Goal: Task Accomplishment & Management: Manage account settings

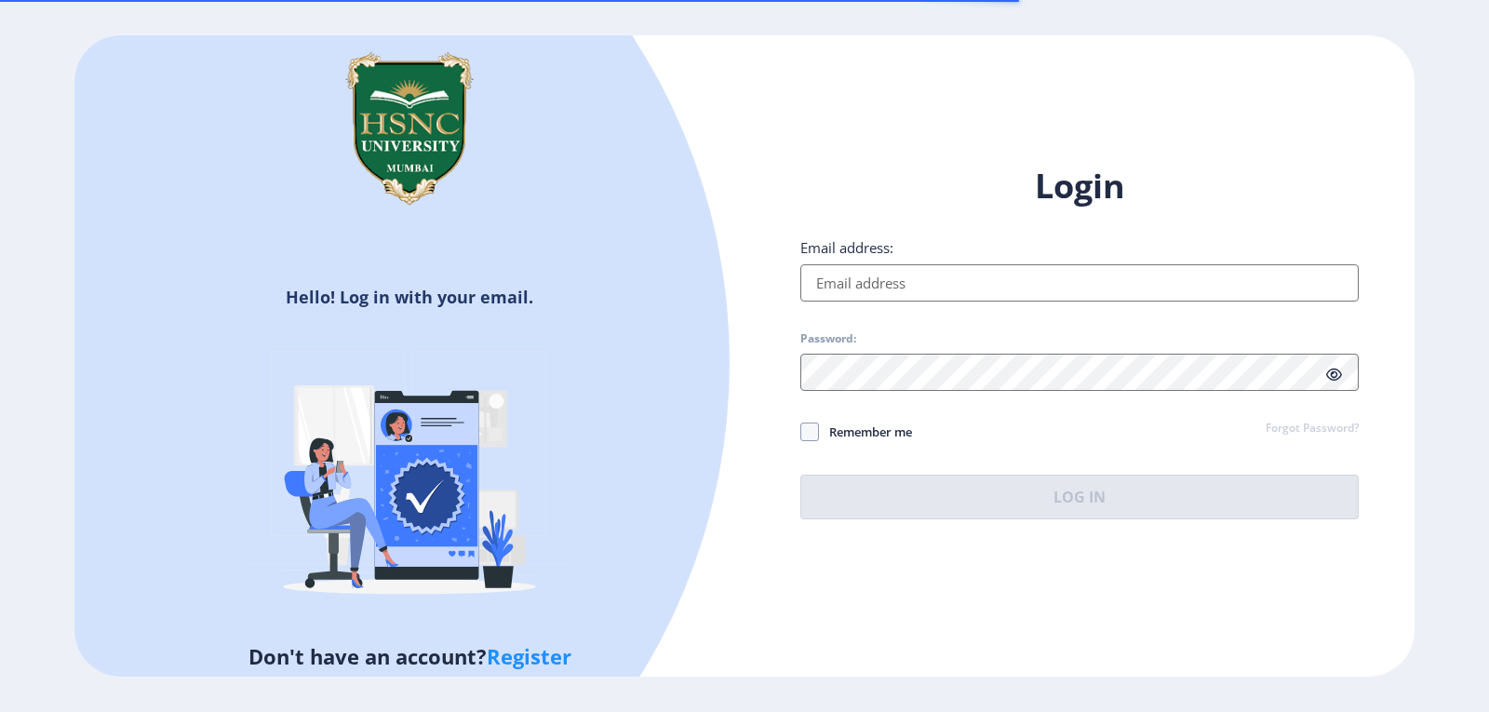
type input "[EMAIL_ADDRESS][DOMAIN_NAME]"
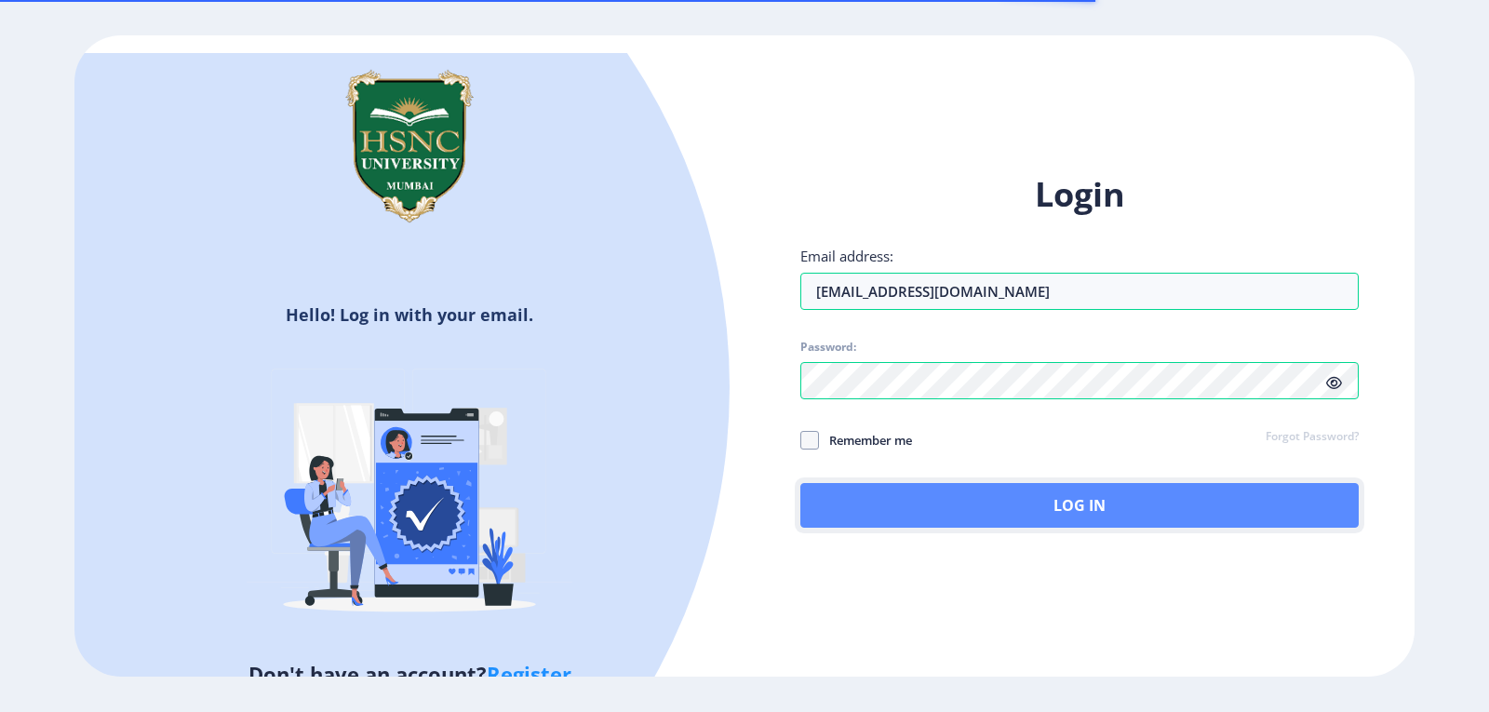
click at [1133, 495] on button "Log In" at bounding box center [1079, 505] width 558 height 45
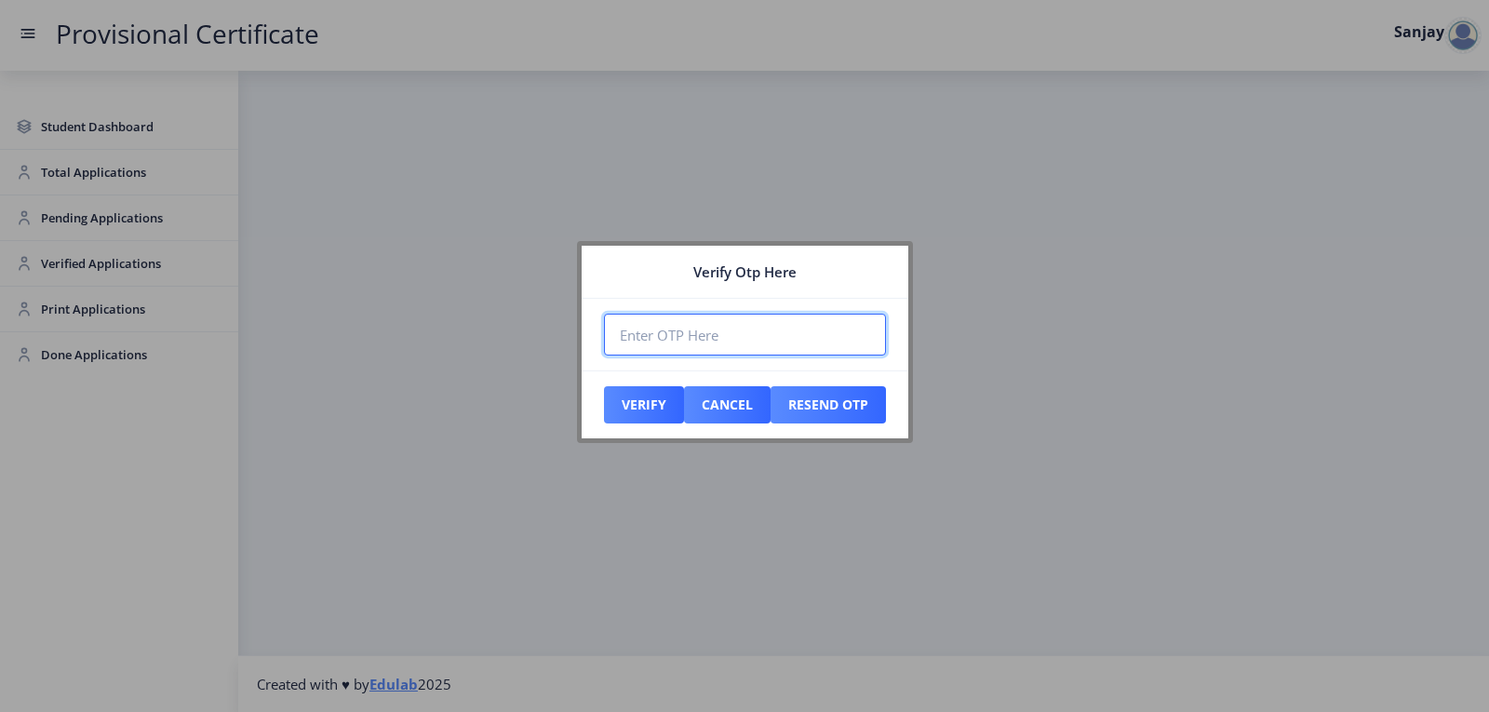
paste input "369881"
type input "369881"
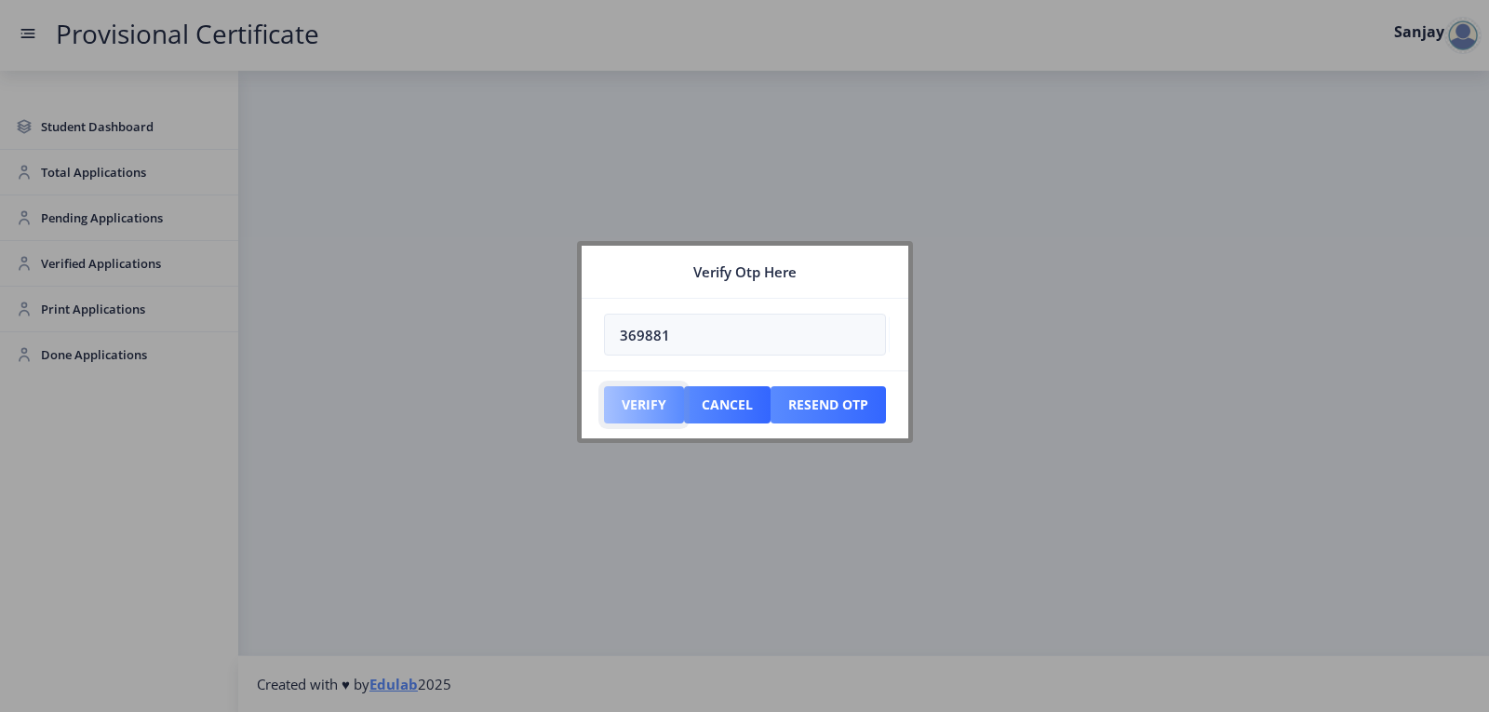
click at [653, 396] on button "Verify" at bounding box center [644, 404] width 80 height 37
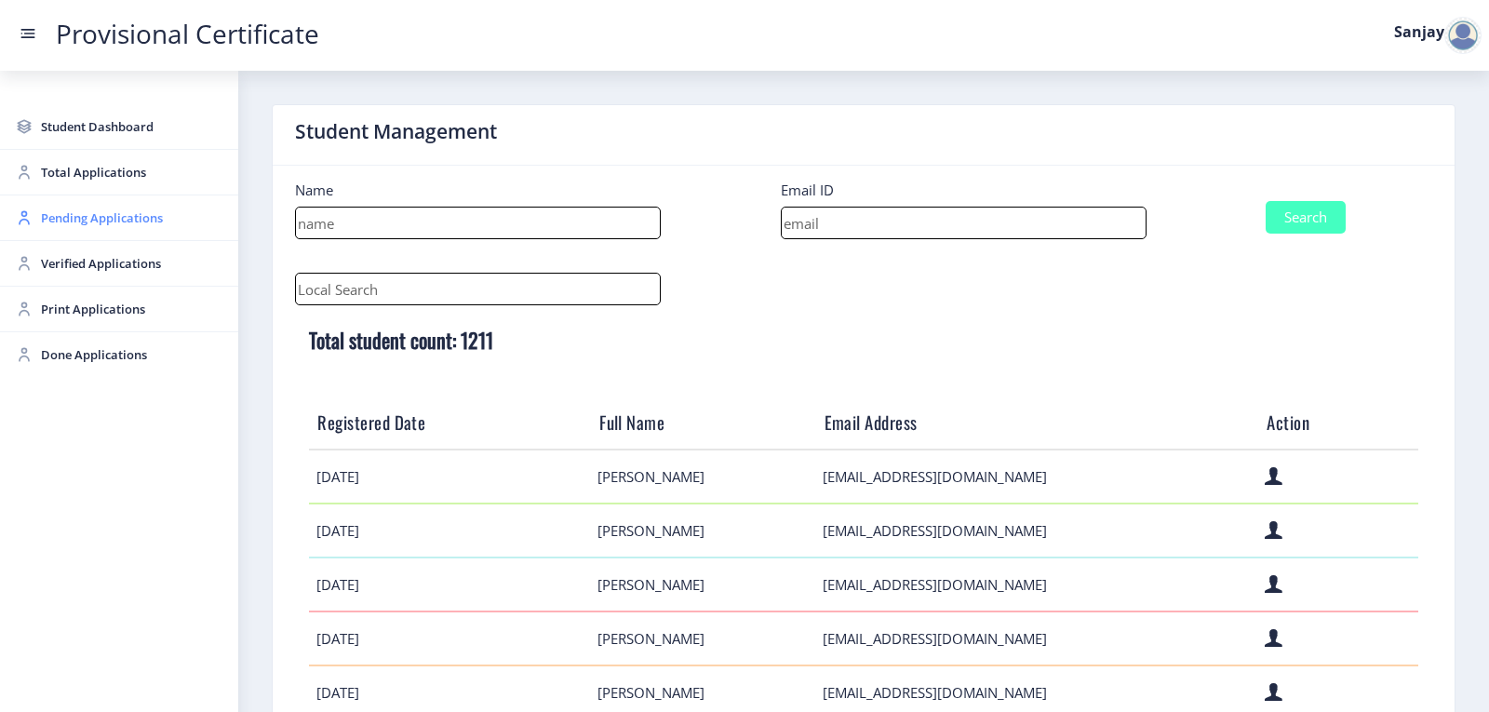
click at [111, 213] on span "Pending Applications" at bounding box center [132, 218] width 182 height 22
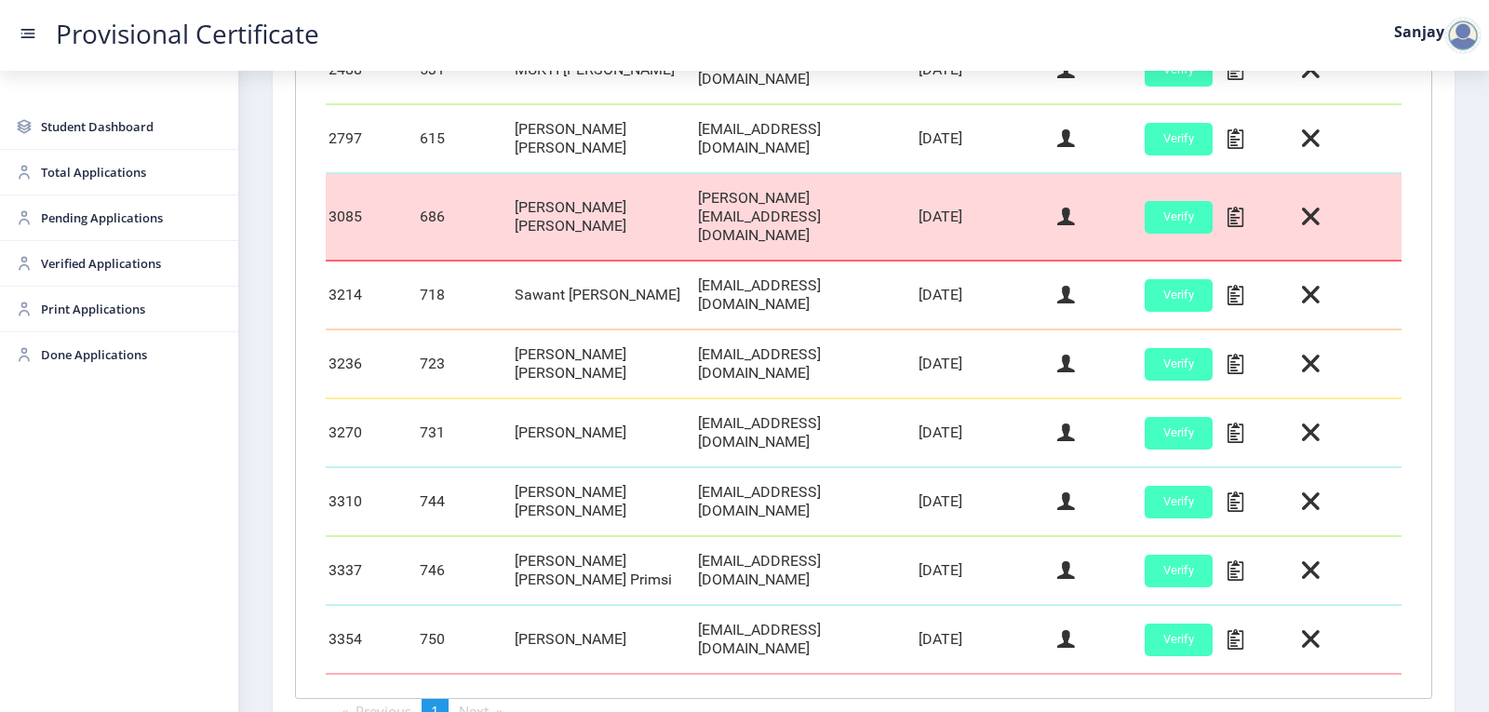
scroll to position [651, 0]
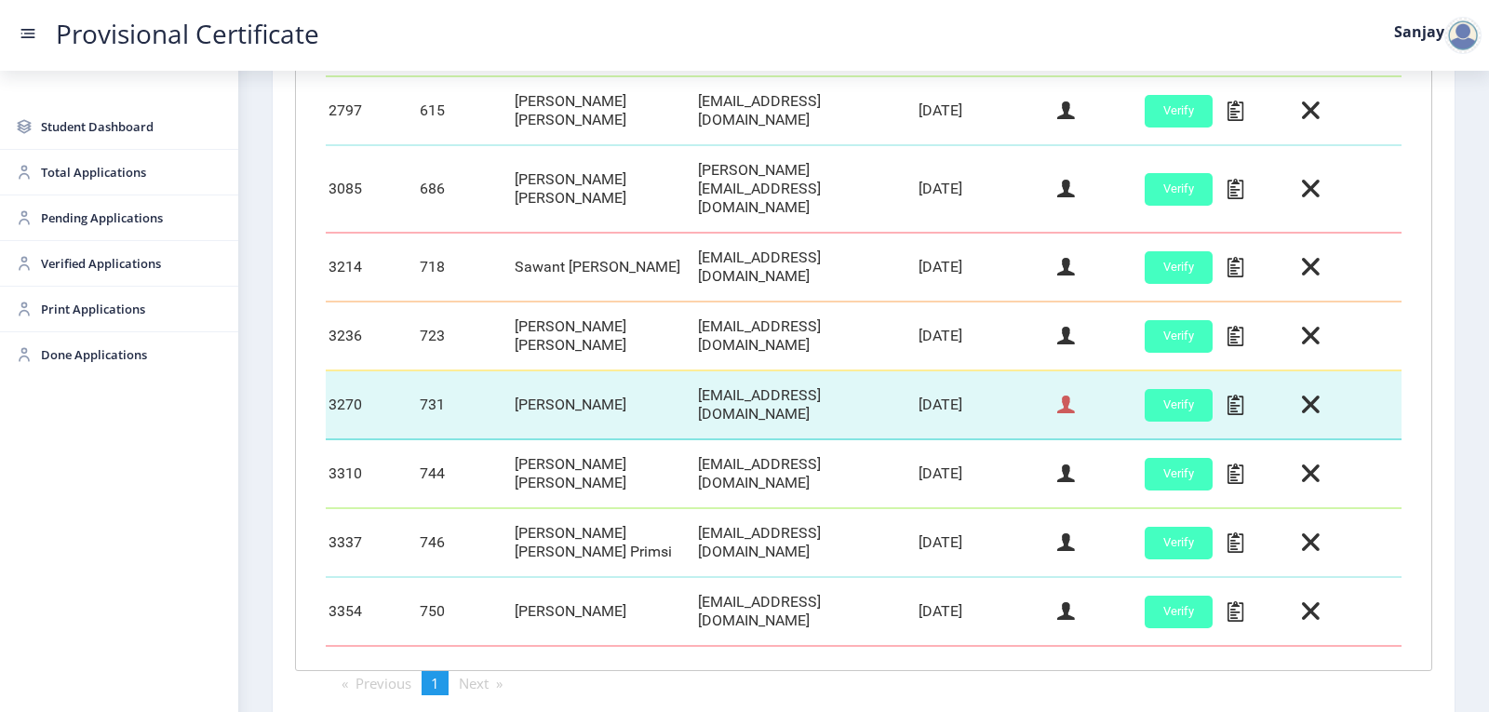
click at [1057, 393] on icon at bounding box center [1066, 405] width 18 height 24
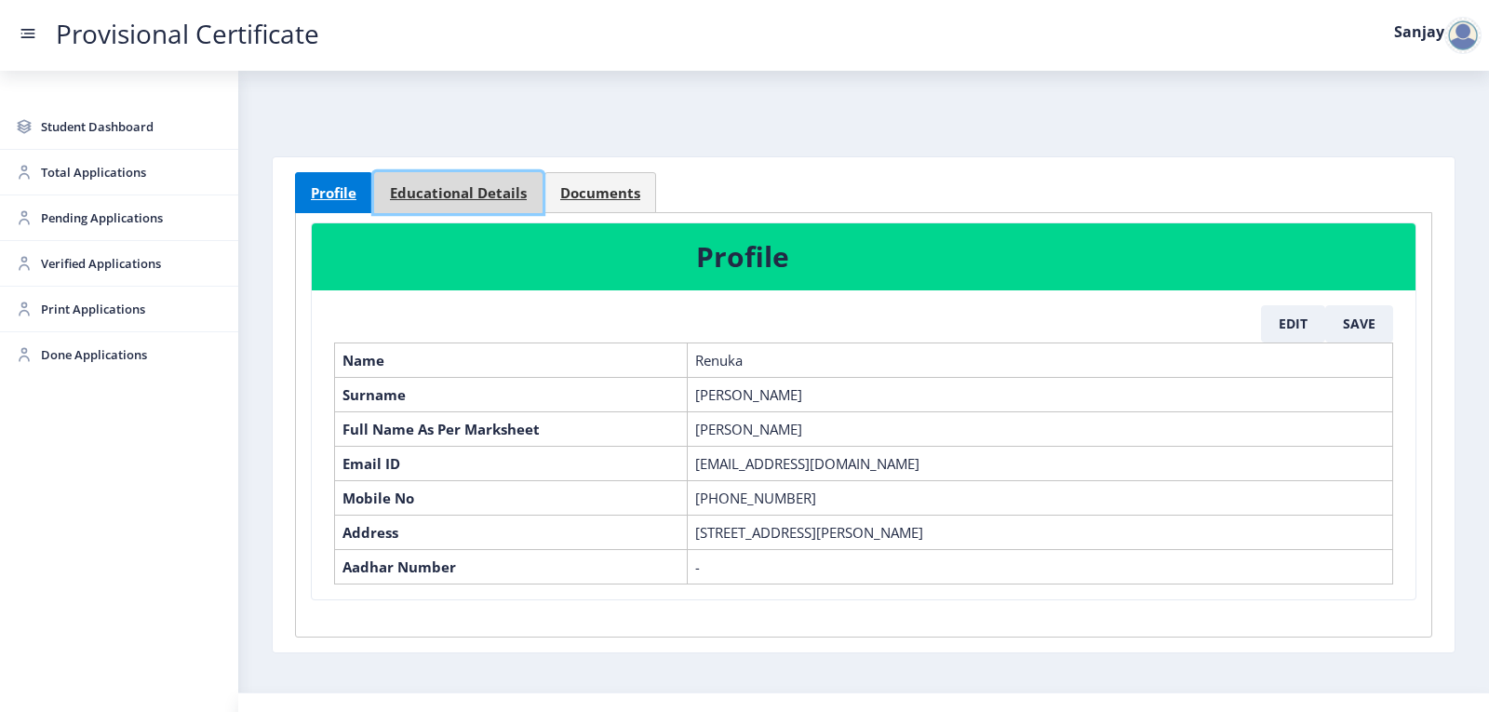
click at [469, 186] on span "Educational Details" at bounding box center [458, 193] width 137 height 14
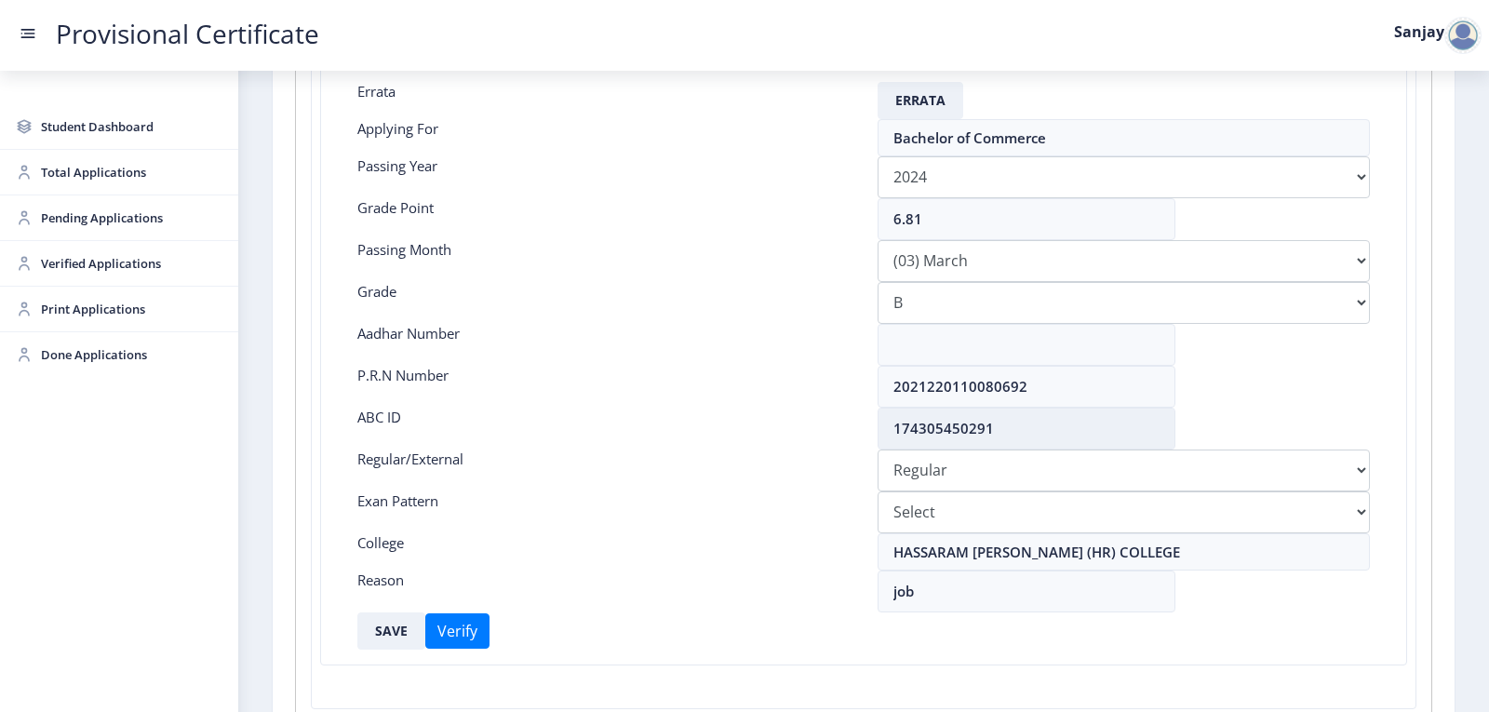
scroll to position [279, 0]
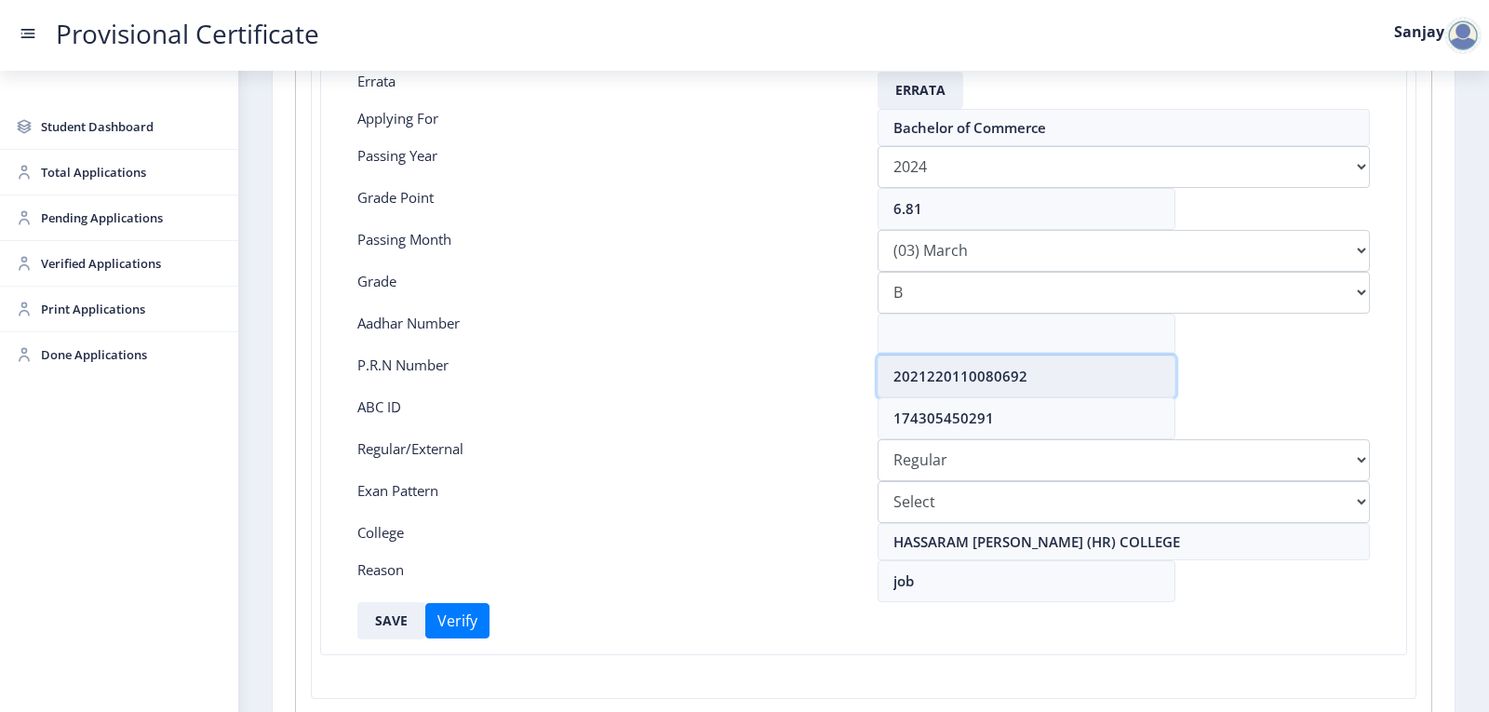
drag, startPoint x: 894, startPoint y: 372, endPoint x: 1052, endPoint y: 375, distance: 157.3
click at [1052, 375] on input "2021220110080692" at bounding box center [1027, 376] width 298 height 42
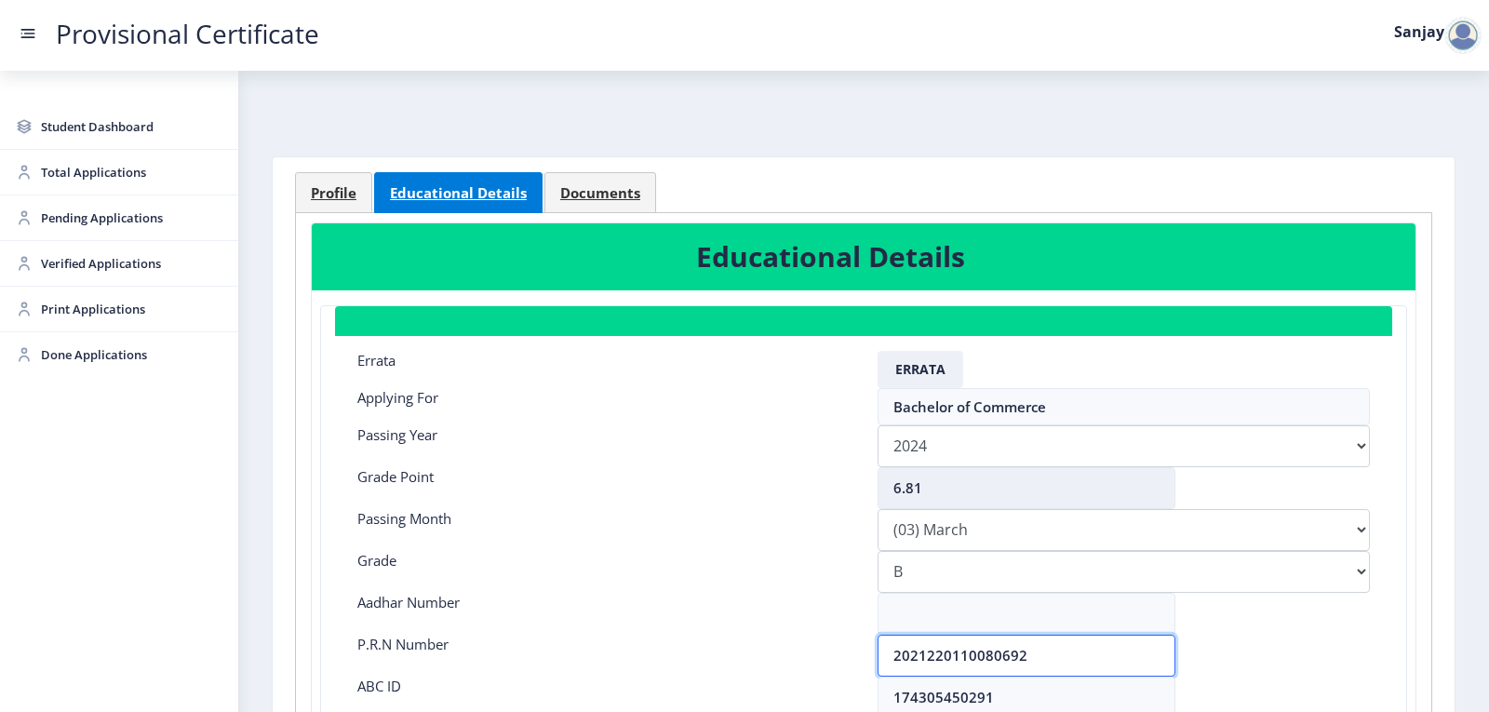
scroll to position [93, 0]
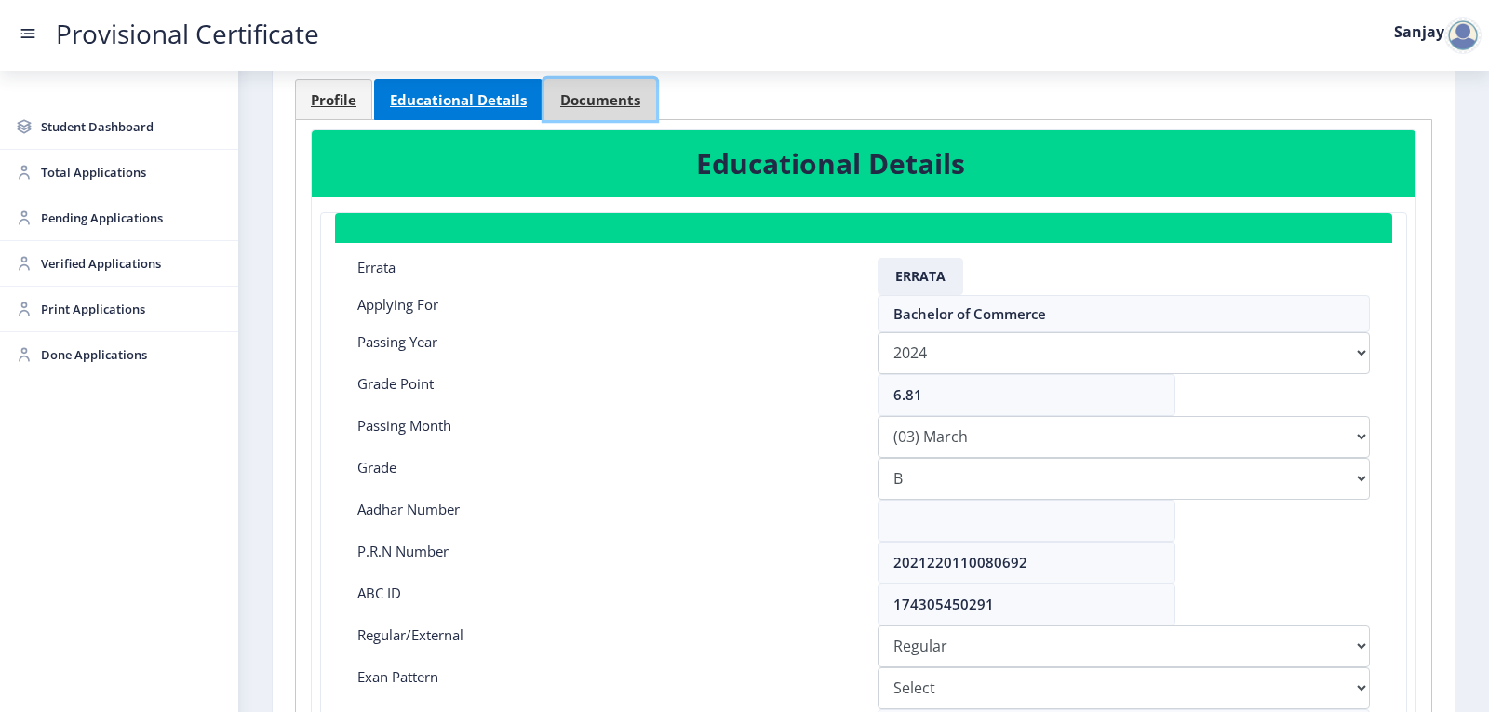
click at [605, 89] on link "Documents" at bounding box center [600, 99] width 112 height 41
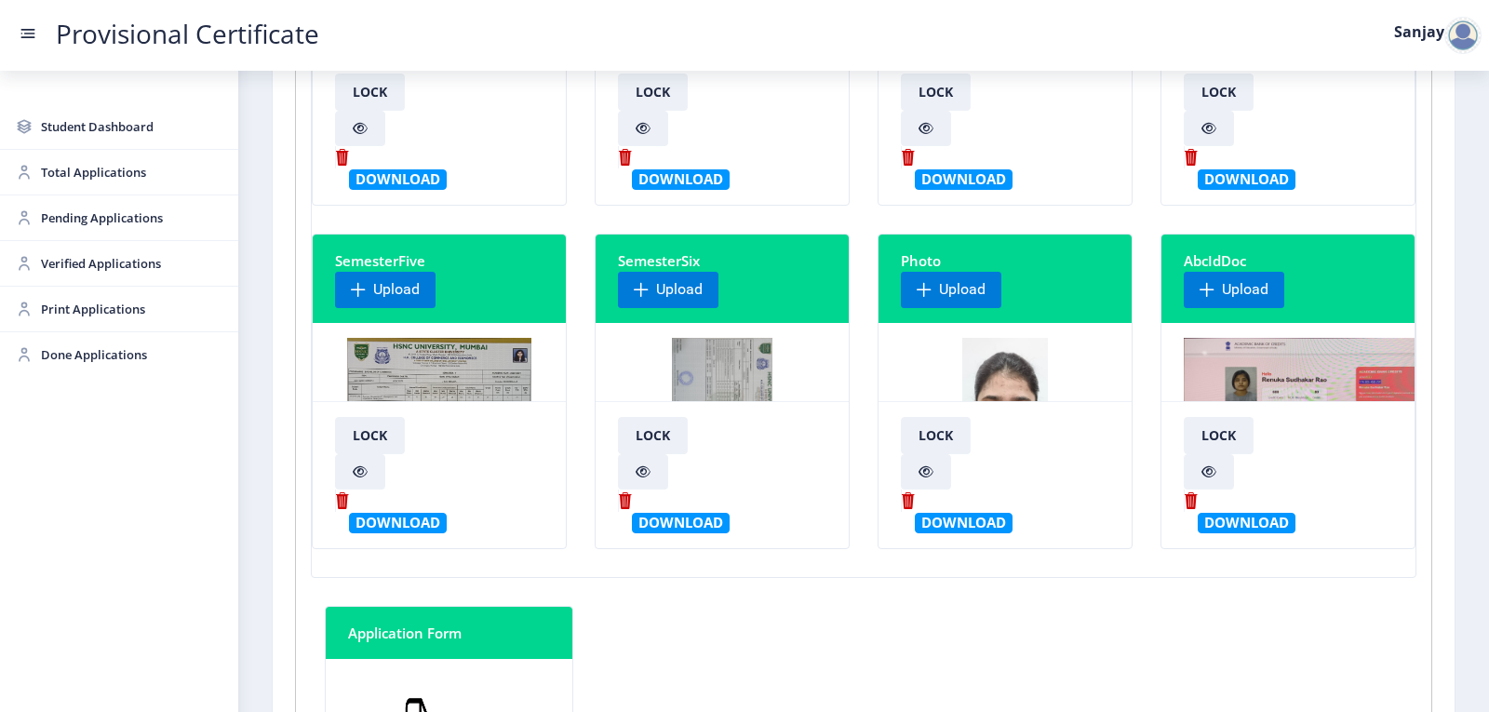
scroll to position [372, 0]
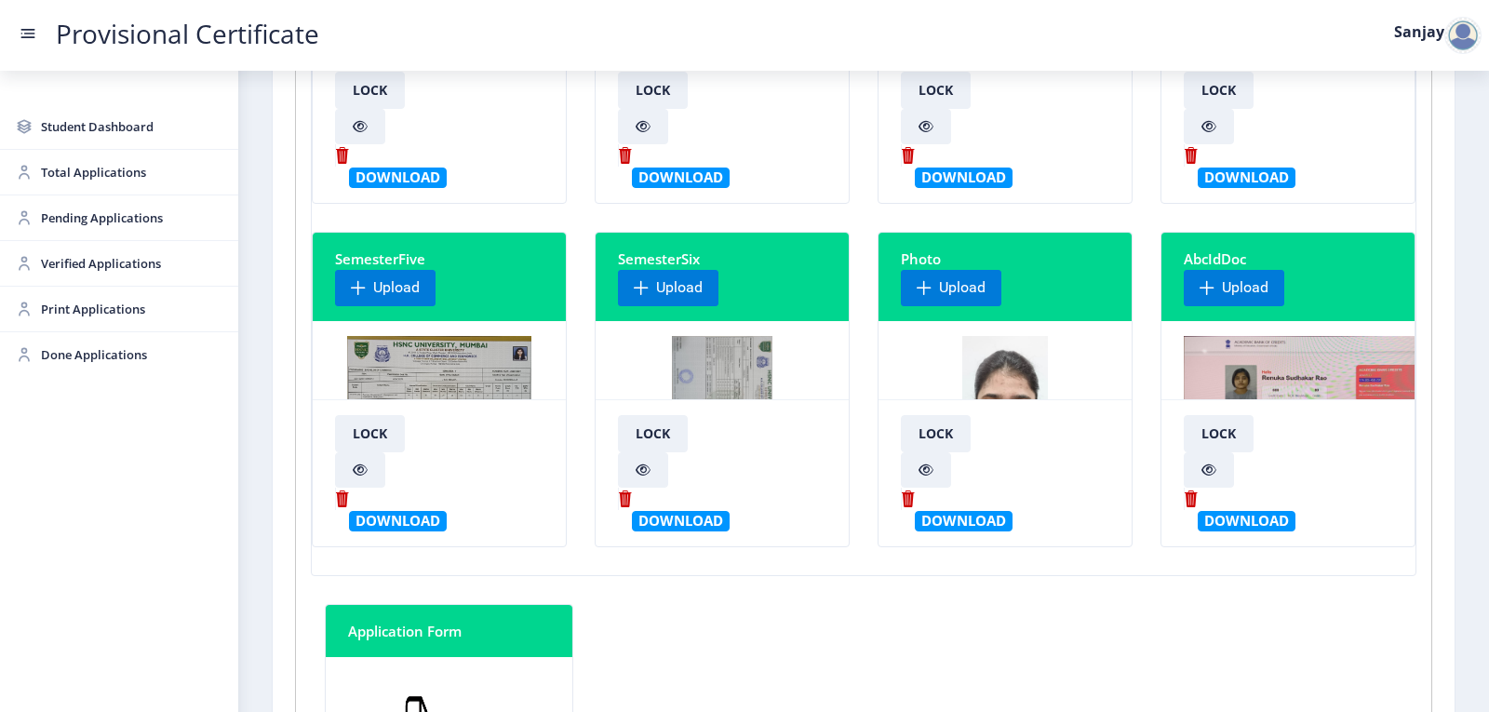
click at [689, 378] on img at bounding box center [722, 406] width 101 height 140
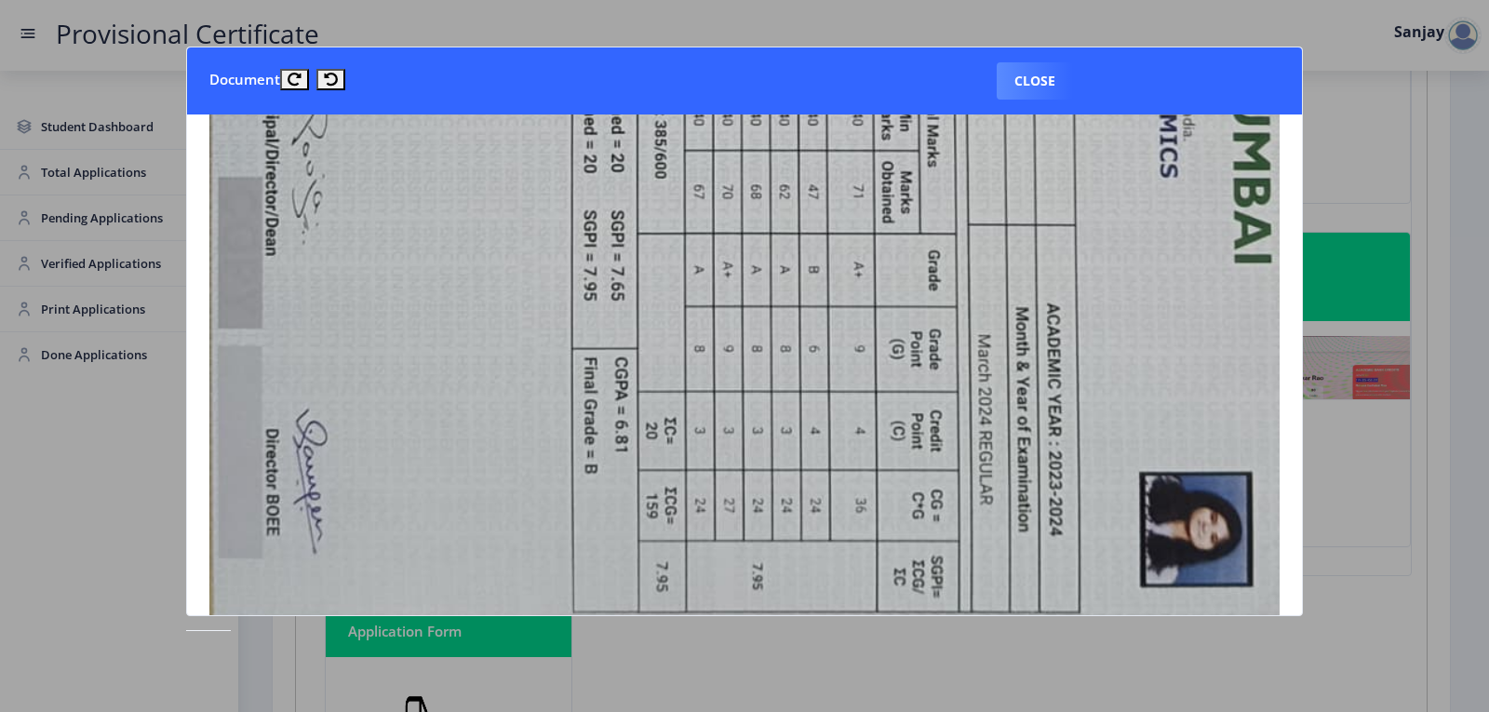
scroll to position [1024, 0]
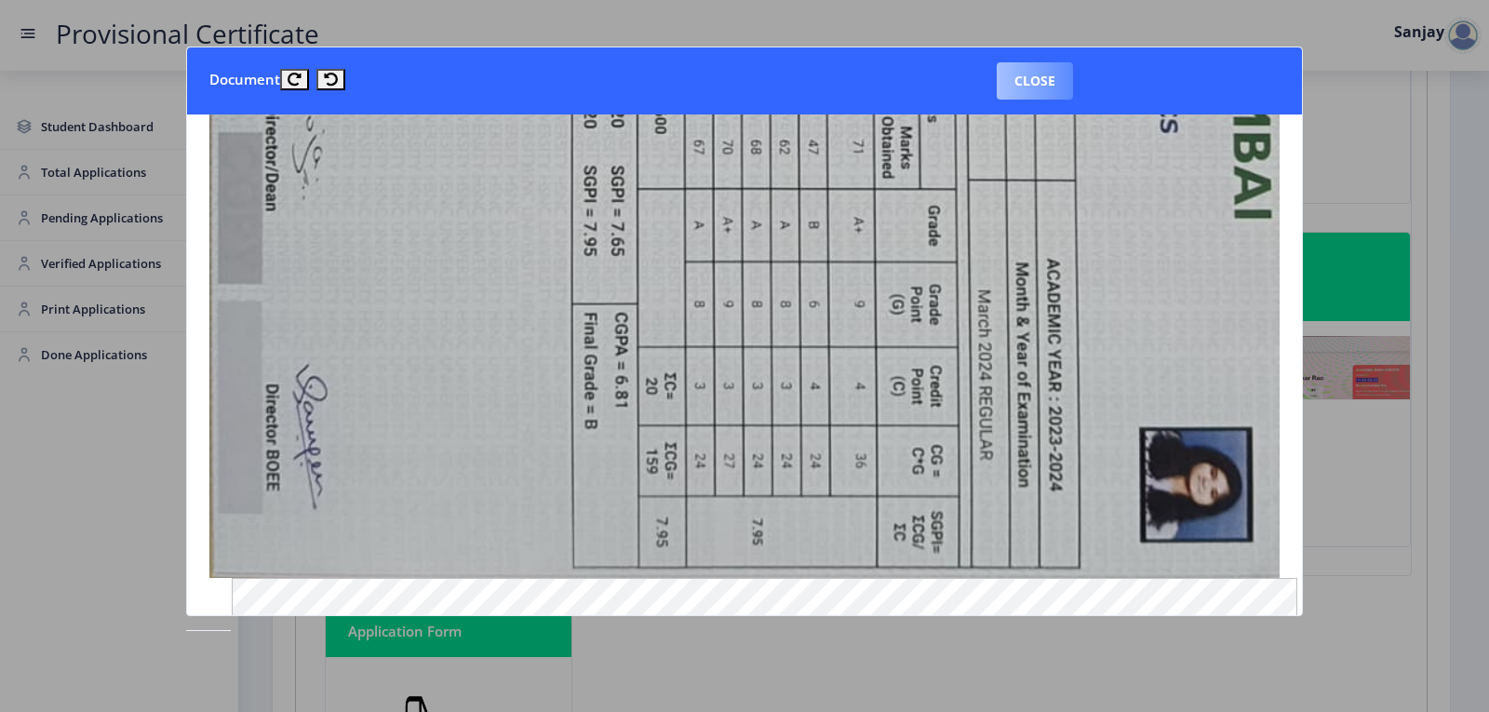
click at [1047, 87] on button "Close" at bounding box center [1035, 80] width 76 height 37
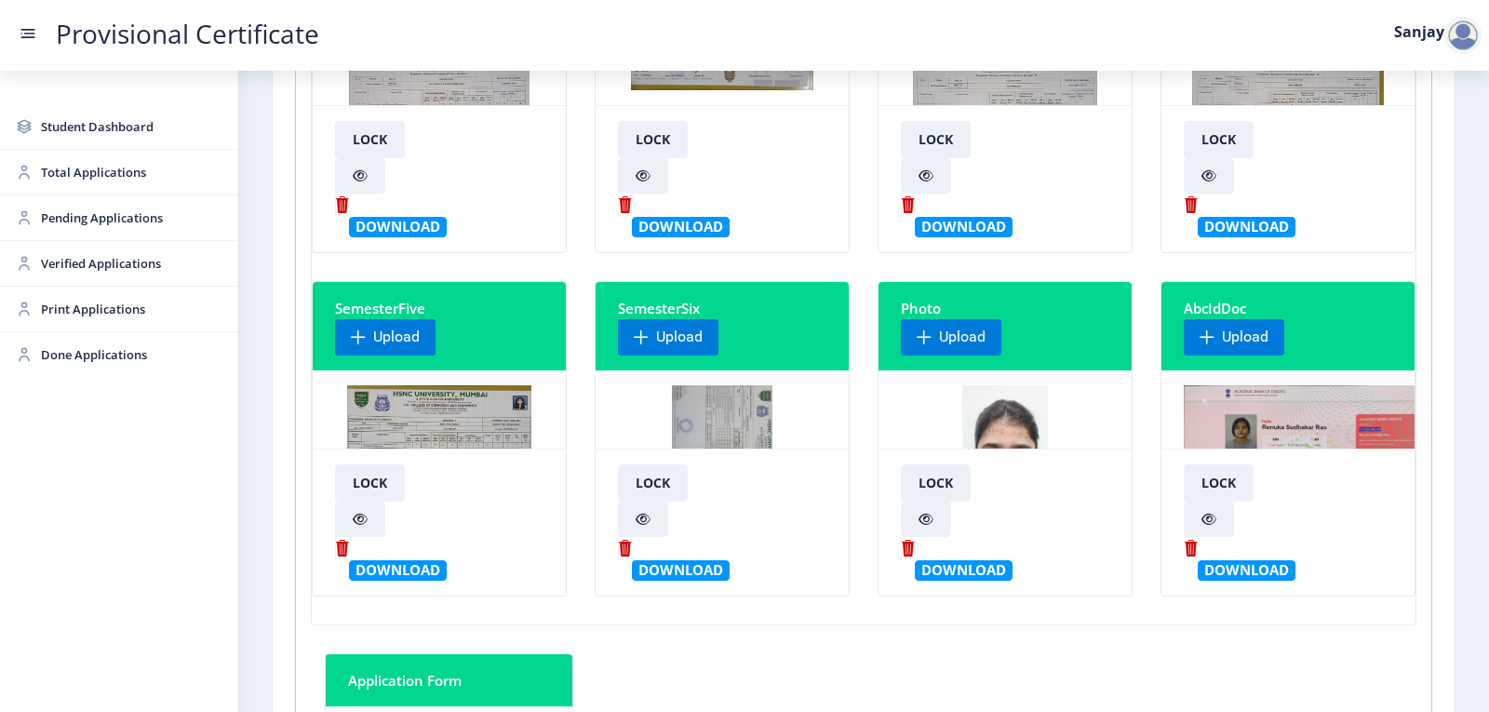
scroll to position [279, 0]
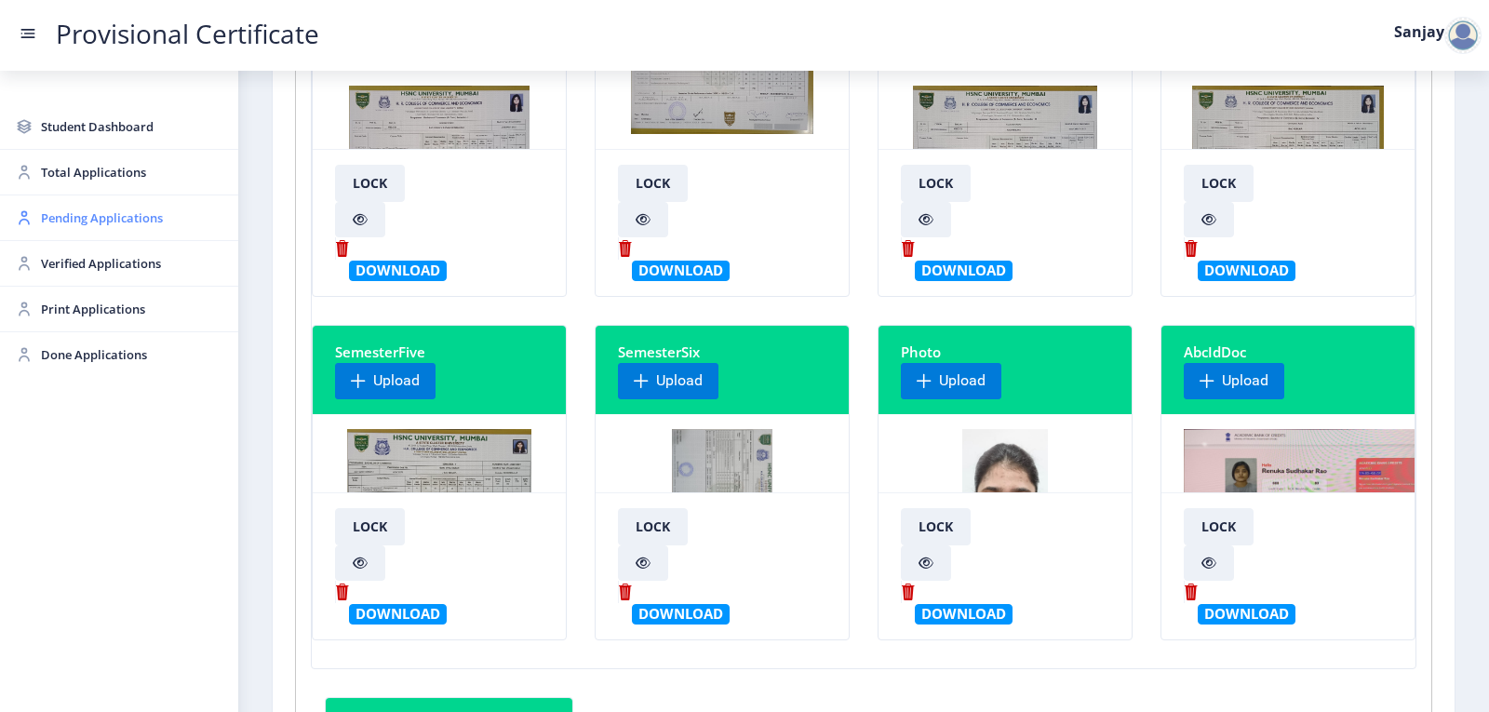
click at [134, 217] on span "Pending Applications" at bounding box center [132, 218] width 182 height 22
